Goal: Transaction & Acquisition: Purchase product/service

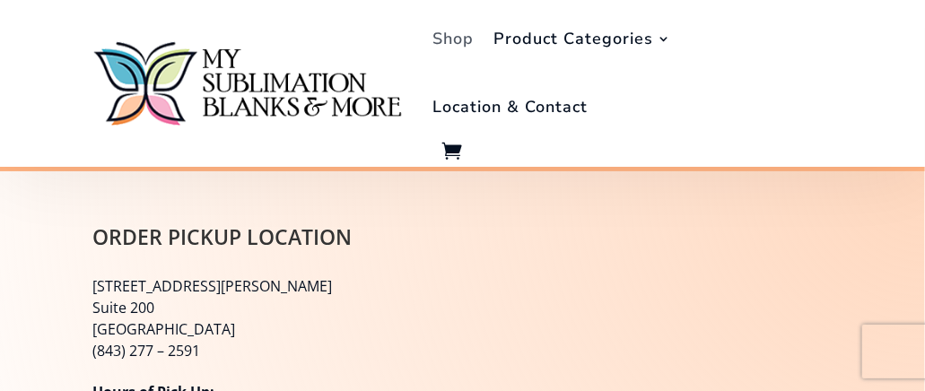
click at [467, 36] on link "Shop" at bounding box center [452, 38] width 41 height 68
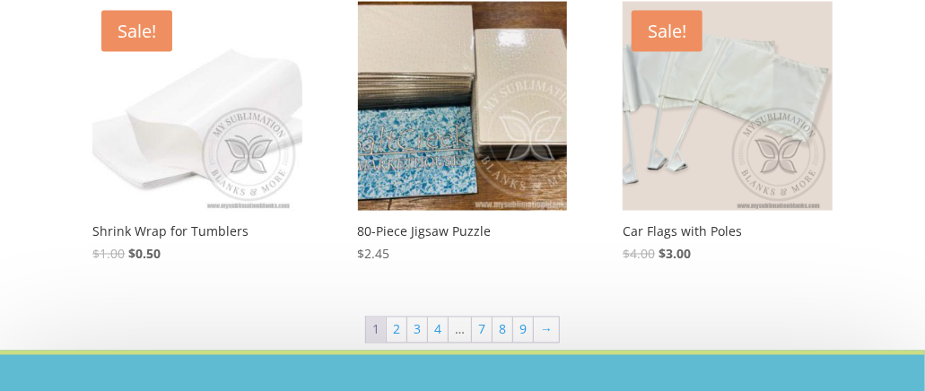
scroll to position [987, 0]
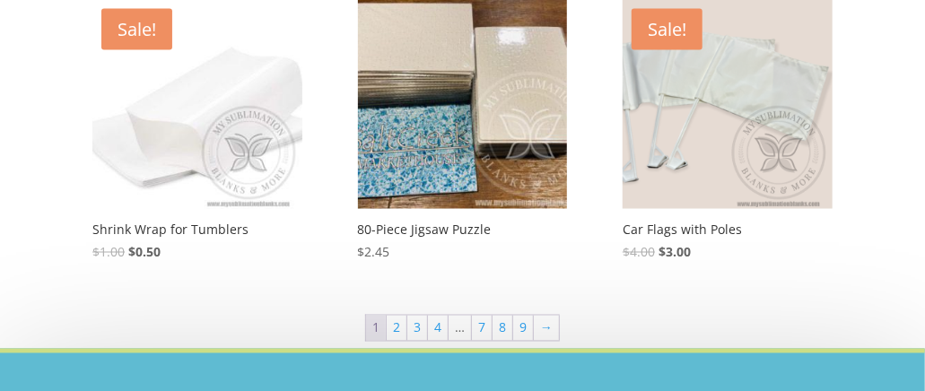
click at [718, 127] on img at bounding box center [728, 105] width 210 height 210
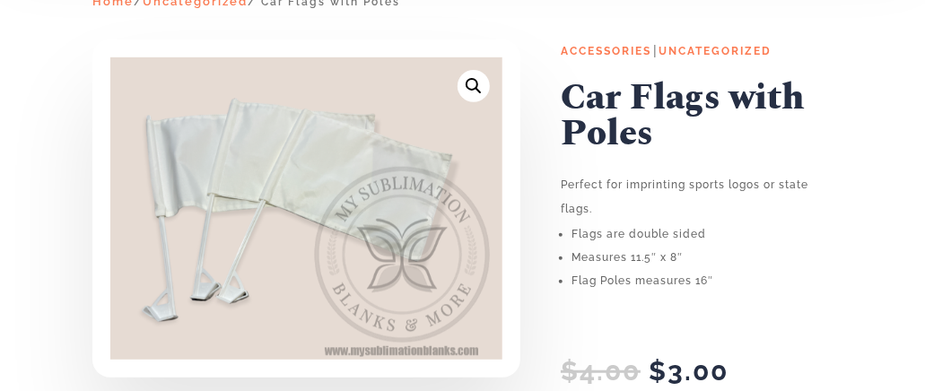
scroll to position [269, 0]
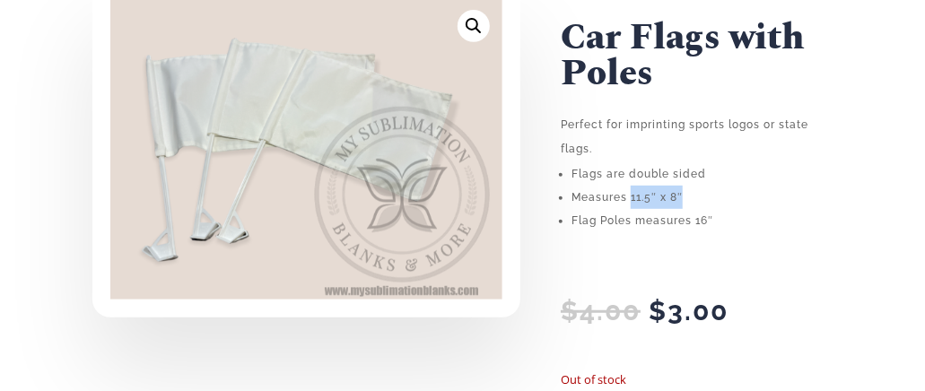
drag, startPoint x: 632, startPoint y: 197, endPoint x: 684, endPoint y: 197, distance: 52.0
click at [684, 197] on li "Measures 11.5″ x 8″" at bounding box center [702, 197] width 261 height 23
copy li "11.5″ x 8″"
